Goal: Task Accomplishment & Management: Manage account settings

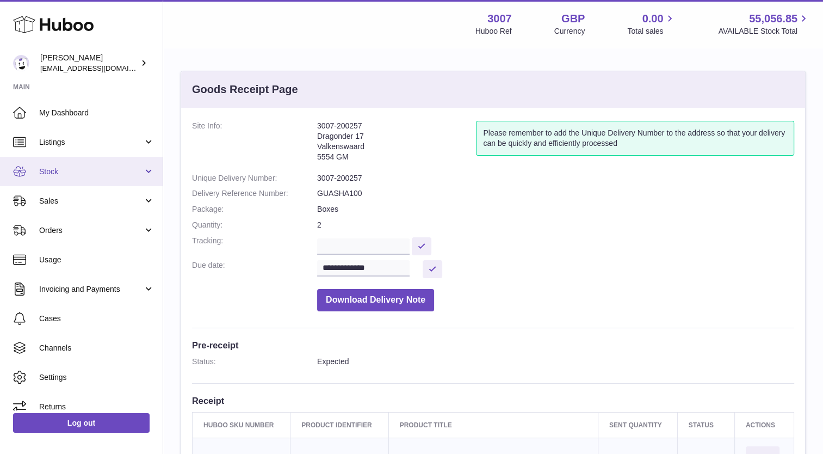
click at [53, 179] on link "Stock" at bounding box center [81, 171] width 163 height 29
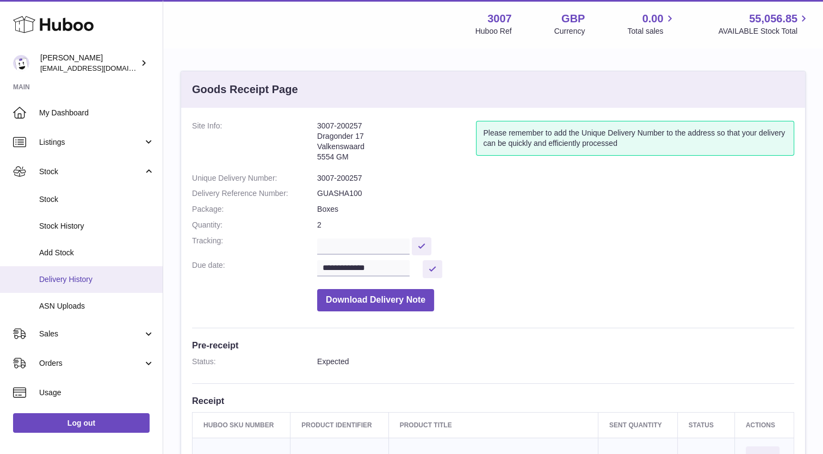
click at [50, 280] on span "Delivery History" at bounding box center [96, 279] width 115 height 10
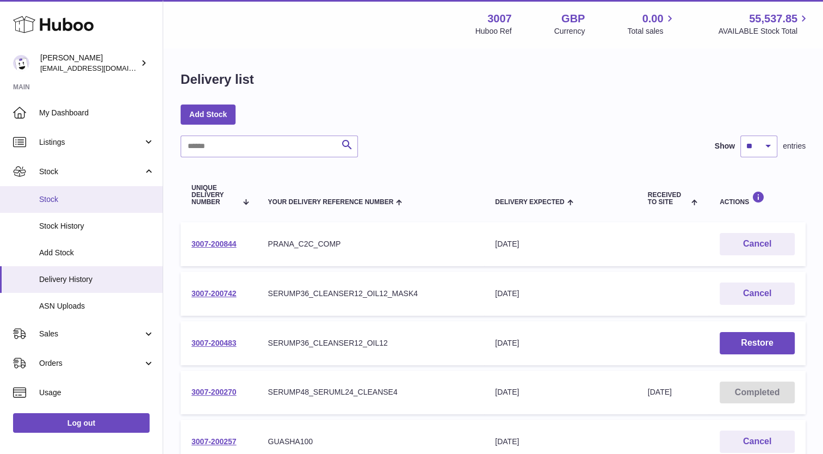
click at [57, 201] on span "Stock" at bounding box center [96, 199] width 115 height 10
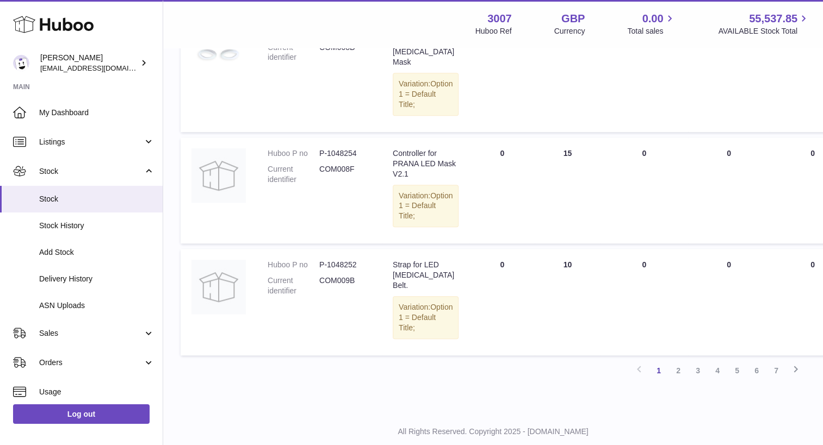
scroll to position [919, 0]
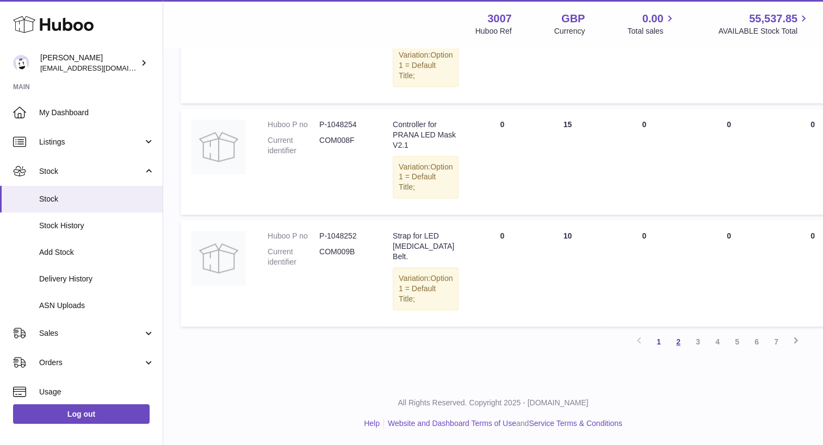
click at [679, 352] on link "2" at bounding box center [678, 342] width 20 height 20
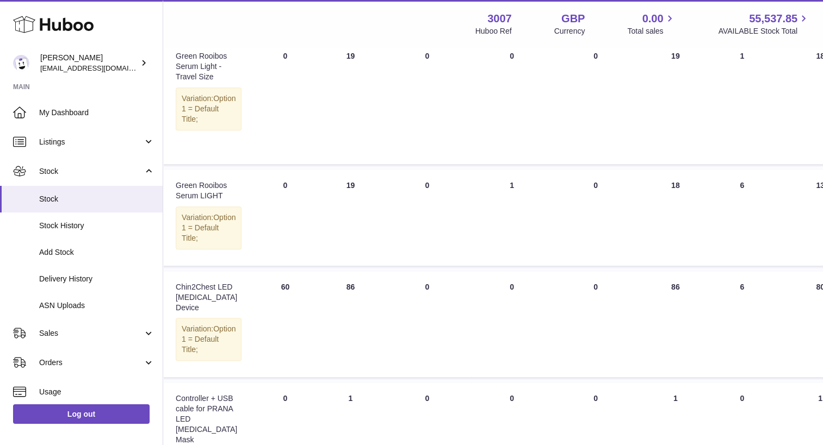
scroll to position [618, 219]
click at [87, 280] on span "Delivery History" at bounding box center [96, 279] width 115 height 10
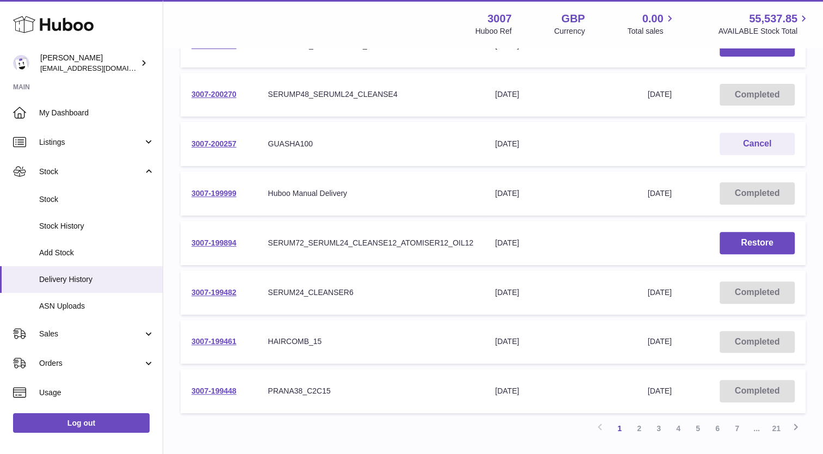
scroll to position [299, 0]
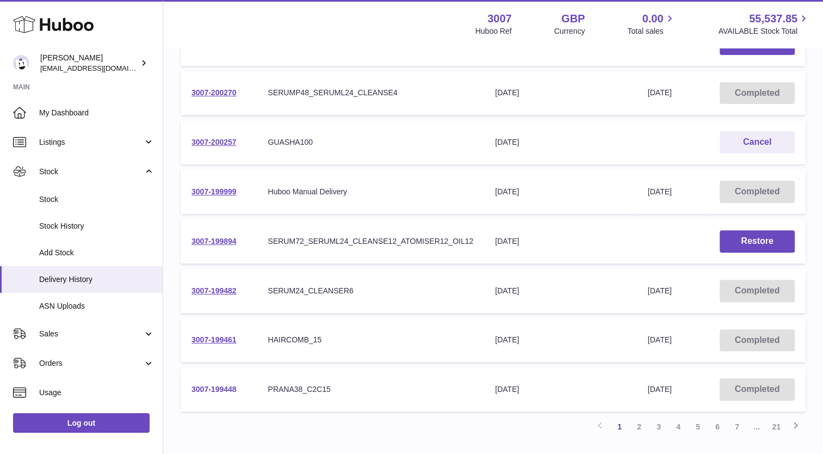
click at [209, 385] on link "3007-199448" at bounding box center [213, 389] width 45 height 9
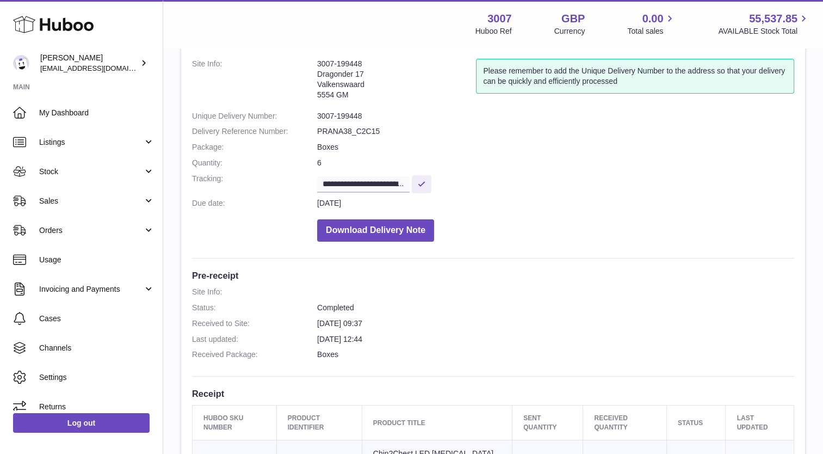
scroll to position [63, 0]
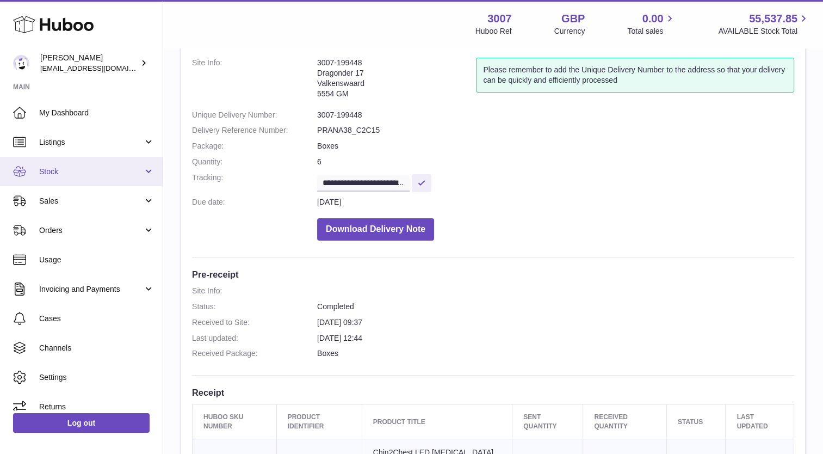
click at [63, 175] on span "Stock" at bounding box center [91, 171] width 104 height 10
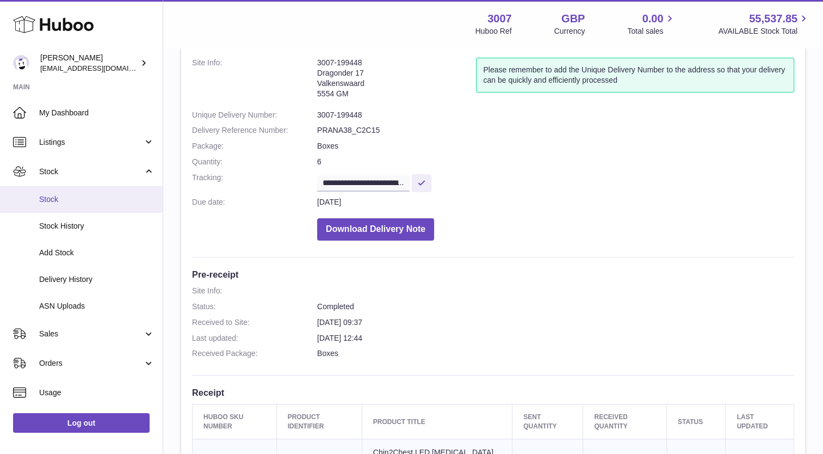
click at [67, 210] on link "Stock" at bounding box center [81, 199] width 163 height 27
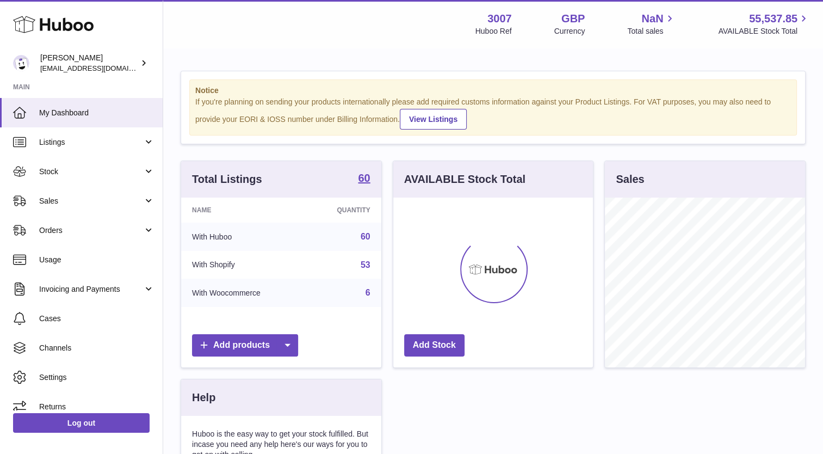
scroll to position [170, 200]
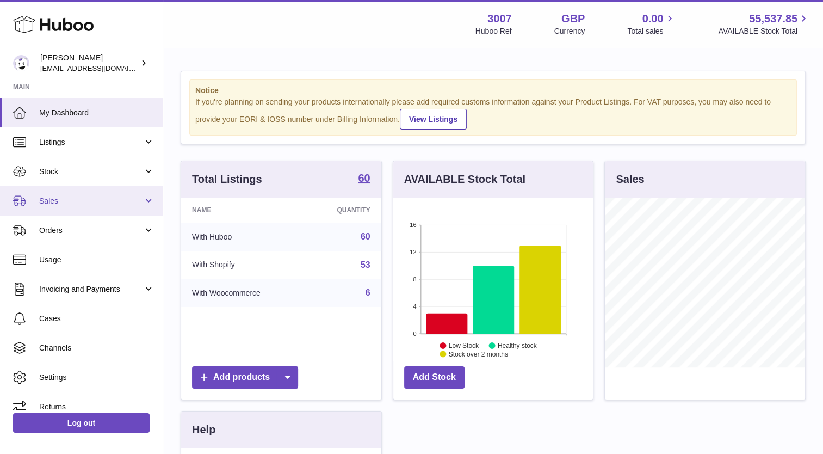
click at [61, 208] on link "Sales" at bounding box center [81, 200] width 163 height 29
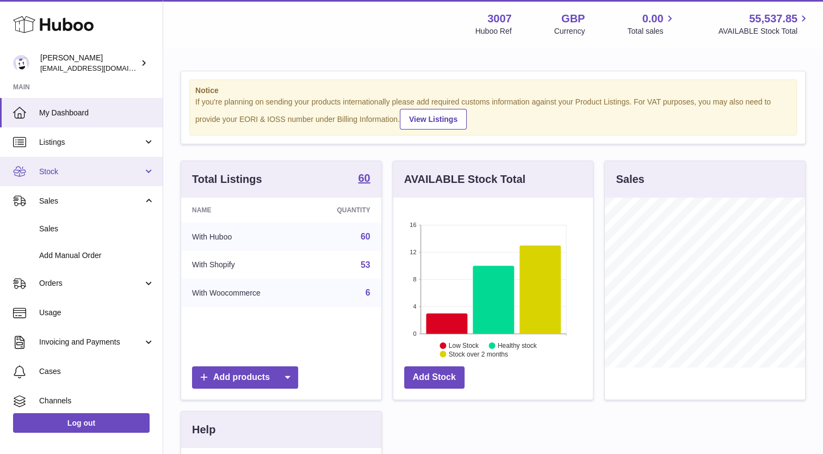
click at [44, 156] on link "Listings" at bounding box center [81, 141] width 163 height 29
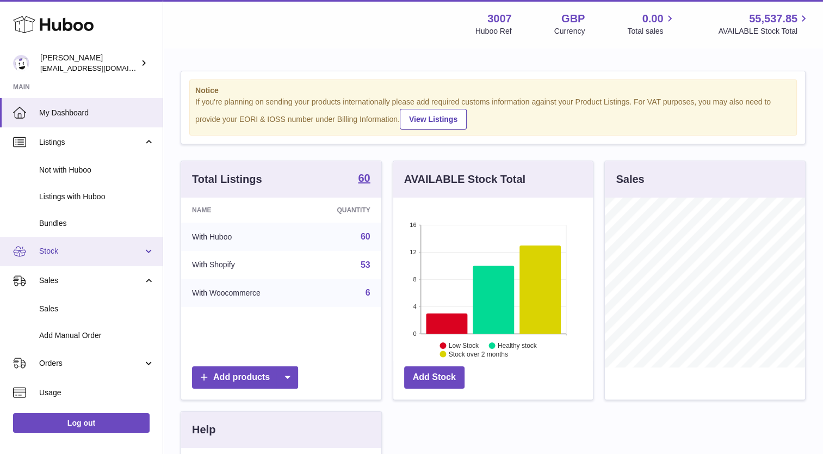
click at [46, 255] on span "Stock" at bounding box center [91, 251] width 104 height 10
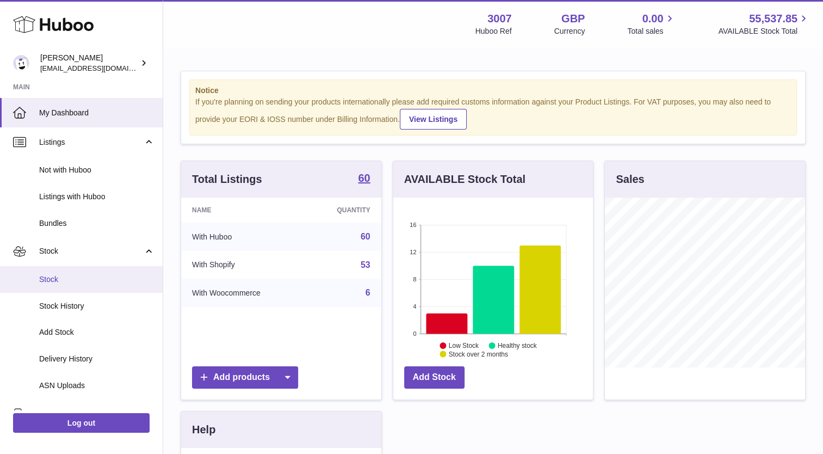
click at [46, 270] on link "Stock" at bounding box center [81, 279] width 163 height 27
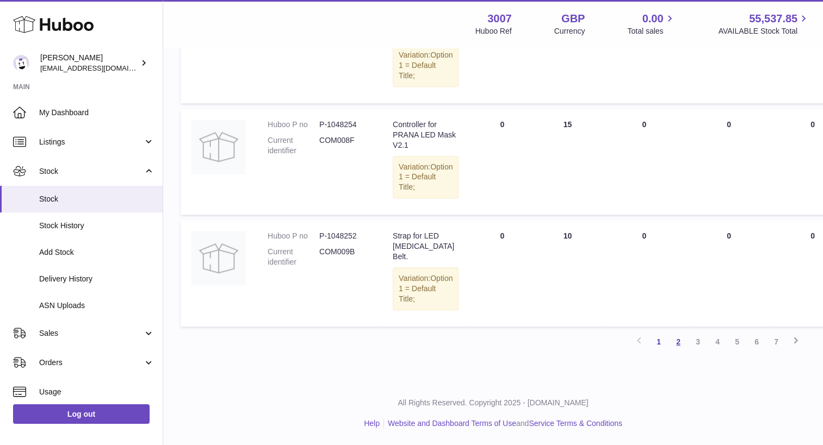
click at [674, 352] on link "2" at bounding box center [678, 342] width 20 height 20
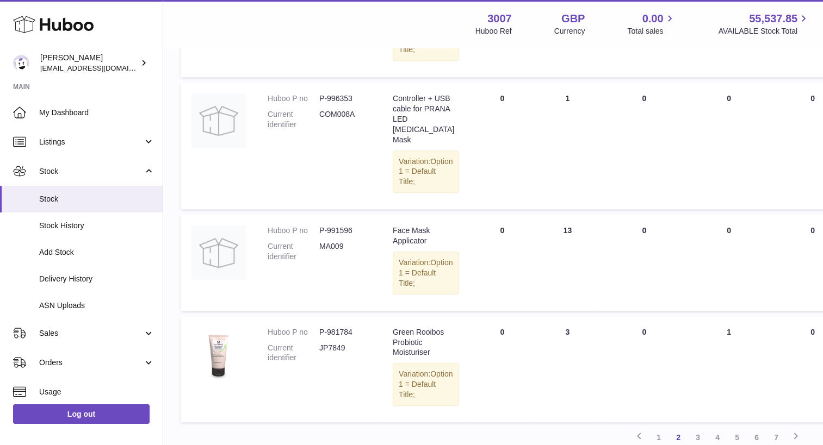
scroll to position [949, 0]
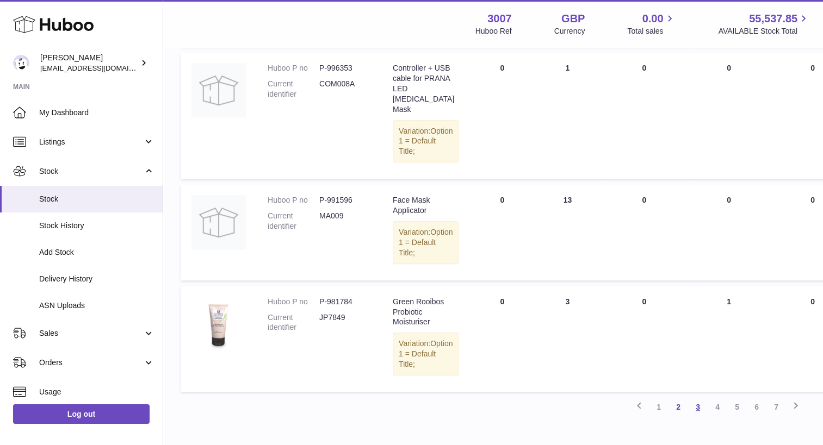
click at [699, 416] on link "3" at bounding box center [698, 408] width 20 height 20
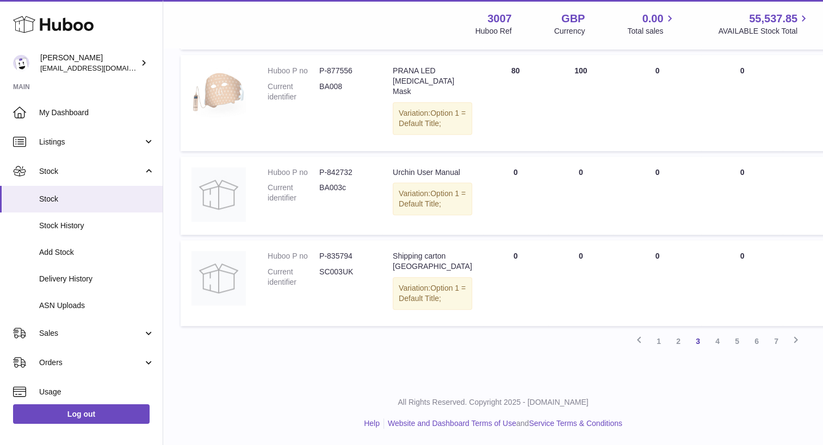
scroll to position [901, 0]
click at [720, 351] on link "4" at bounding box center [718, 342] width 20 height 20
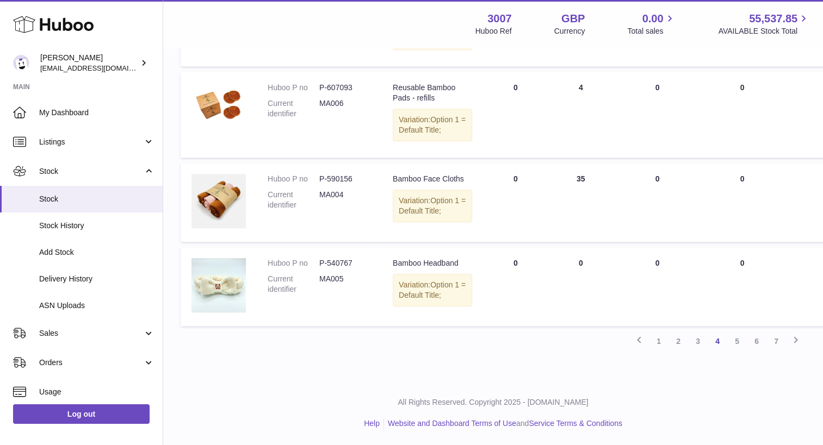
scroll to position [1027, 0]
click at [742, 339] on link "5" at bounding box center [737, 342] width 20 height 20
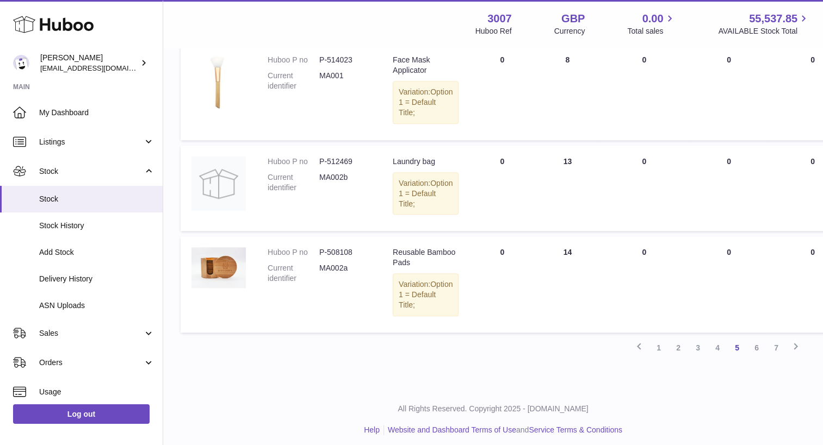
scroll to position [1070, 0]
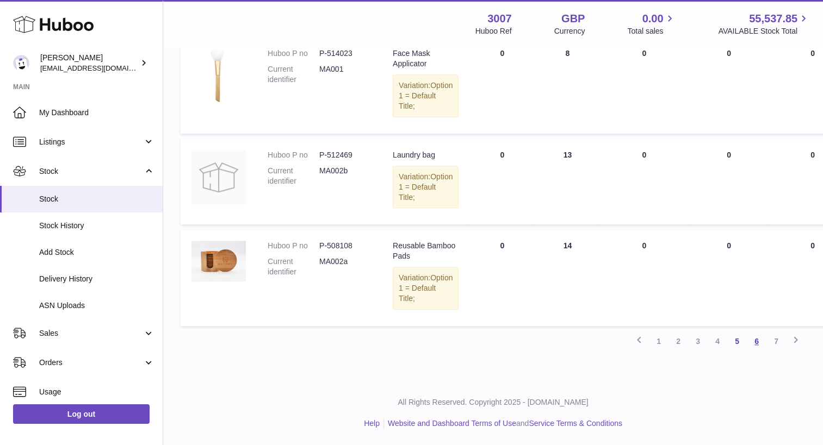
click at [757, 340] on link "6" at bounding box center [757, 342] width 20 height 20
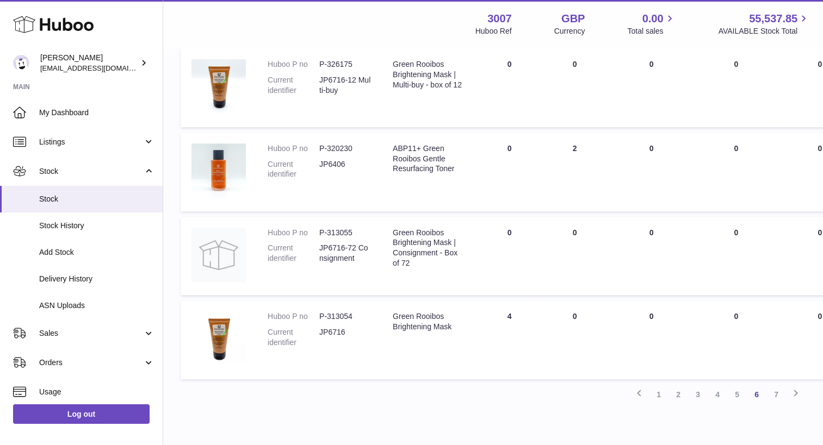
scroll to position [802, 0]
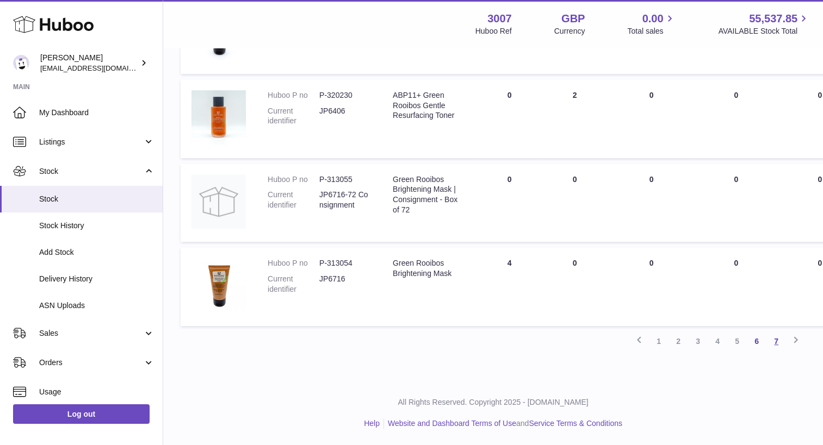
click at [779, 340] on link "7" at bounding box center [776, 342] width 20 height 20
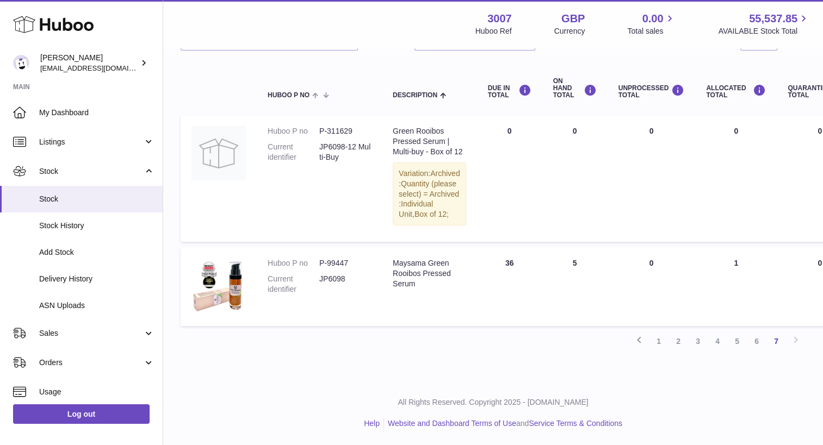
scroll to position [152, 0]
